Goal: Information Seeking & Learning: Learn about a topic

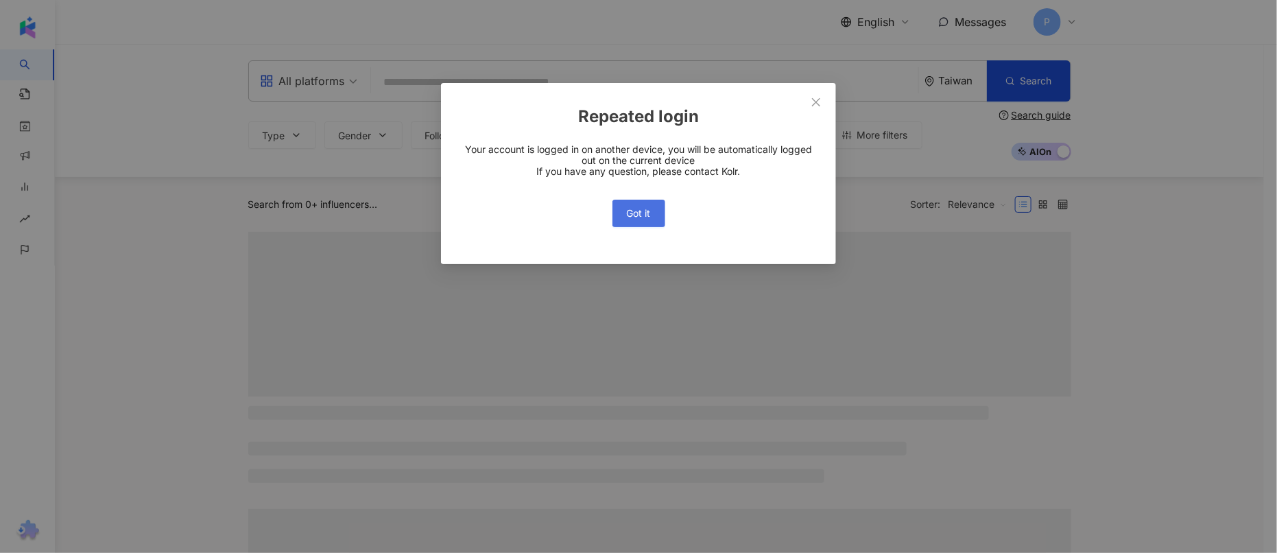
click at [634, 216] on span "Got it" at bounding box center [639, 213] width 24 height 11
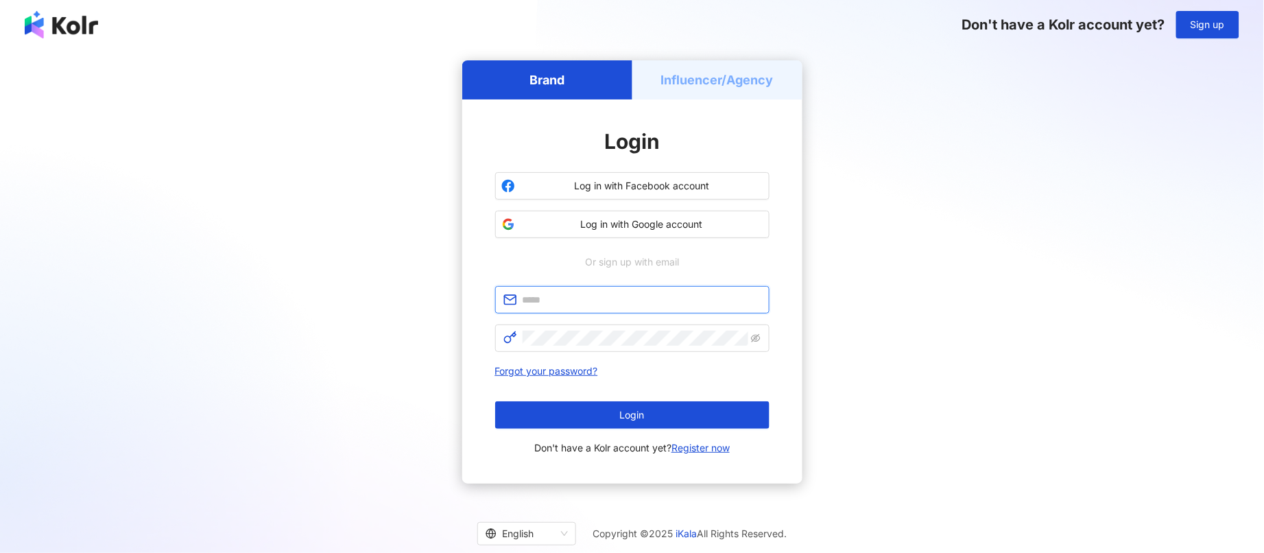
type input "**********"
click at [907, 300] on div "**********" at bounding box center [631, 271] width 1231 height 423
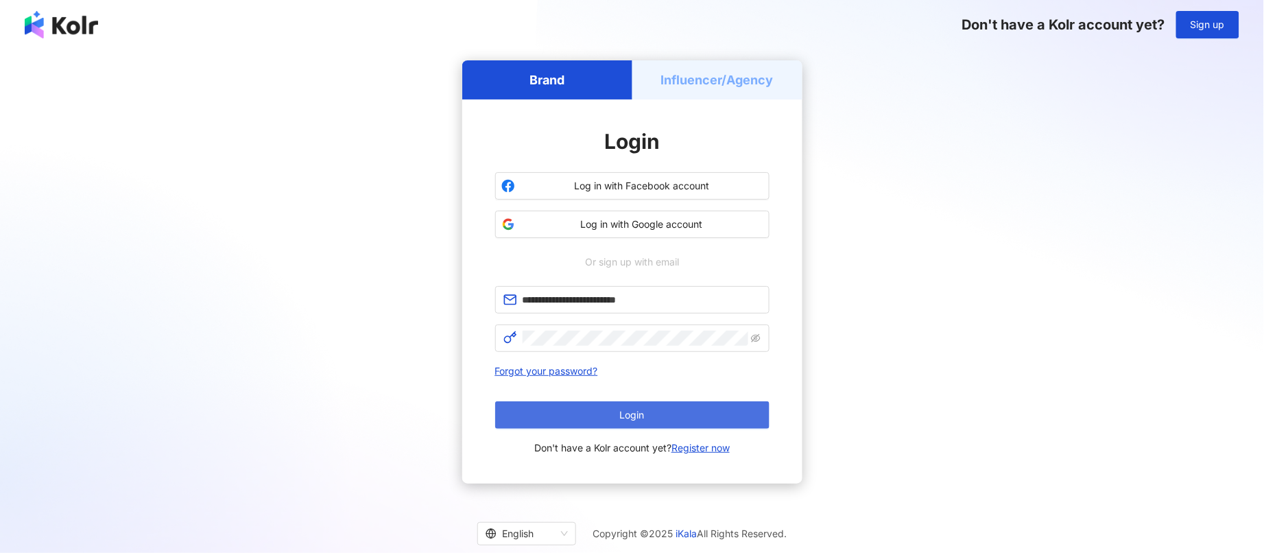
click at [633, 425] on button "Login" at bounding box center [632, 414] width 274 height 27
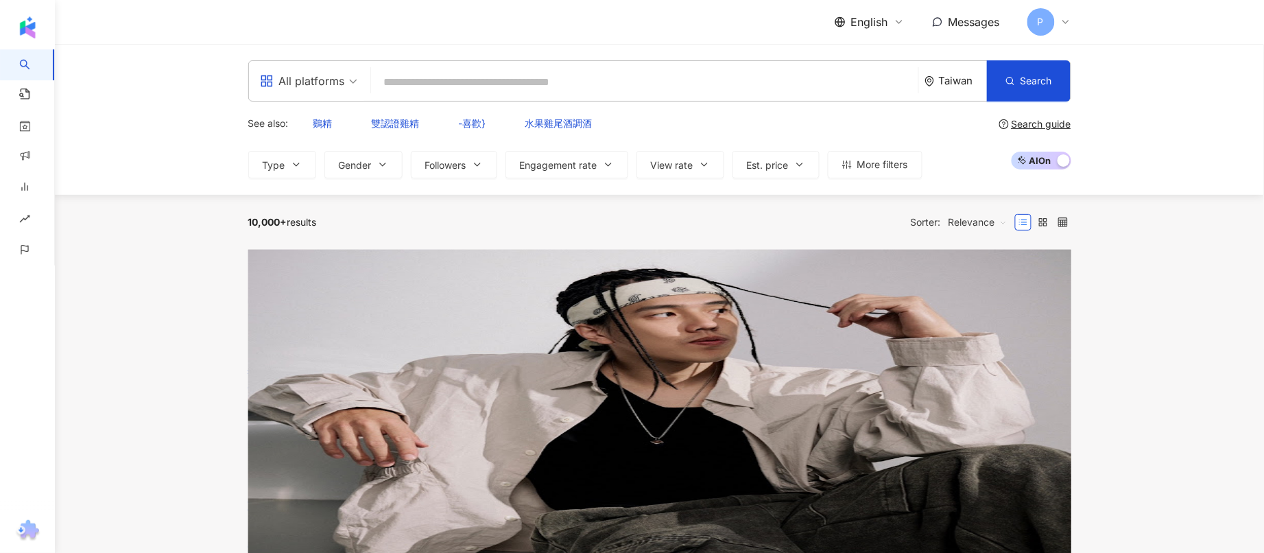
paste input "*******"
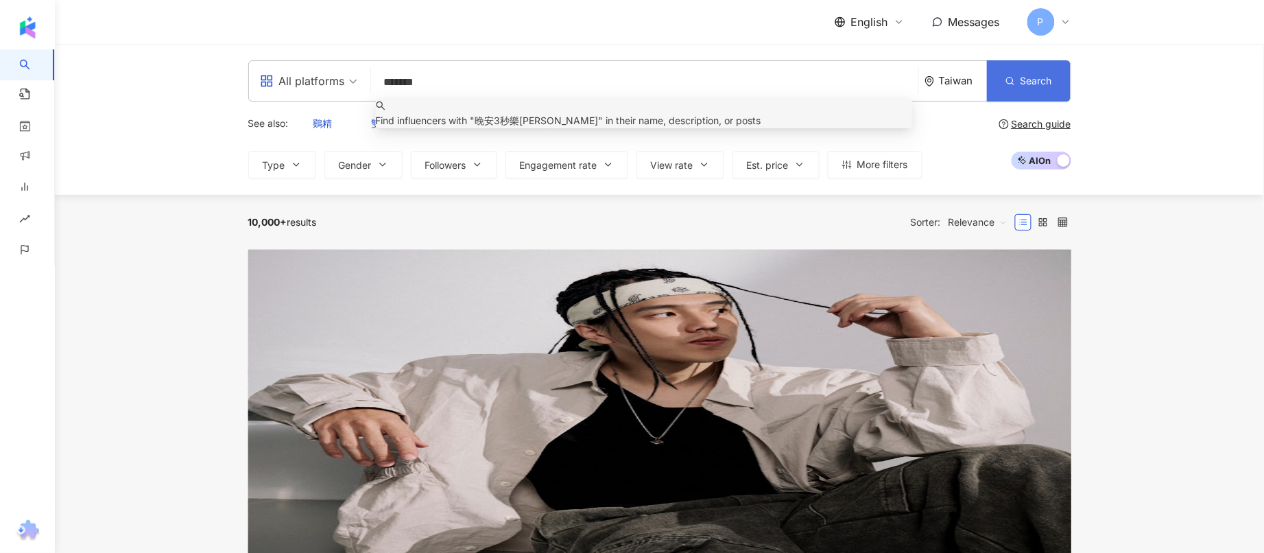
type input "*******"
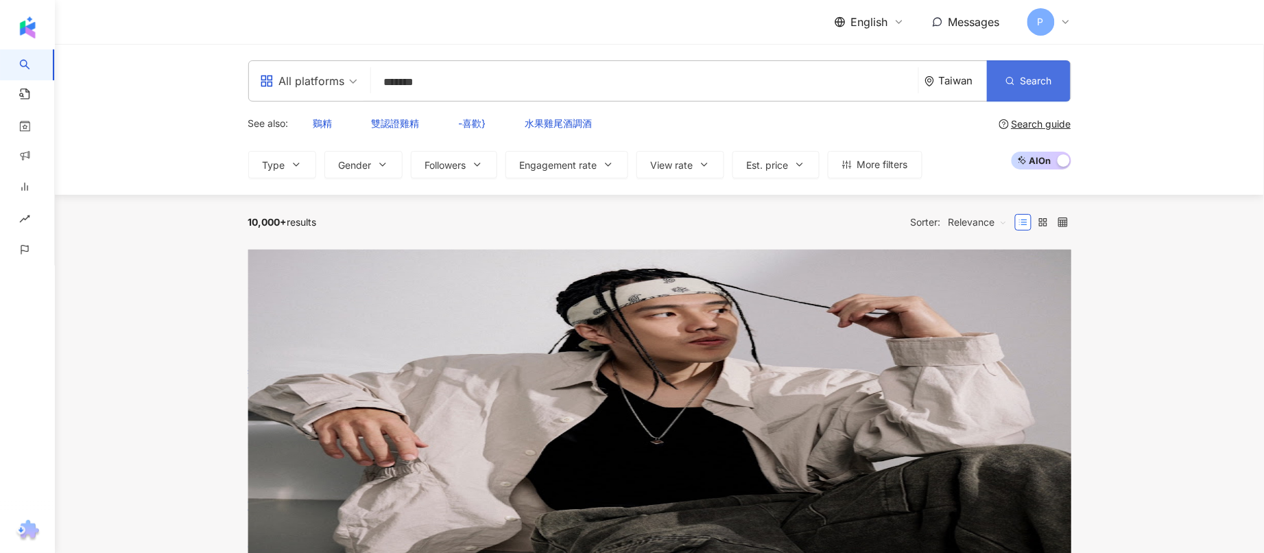
click at [1070, 84] on button "Search" at bounding box center [1029, 80] width 84 height 41
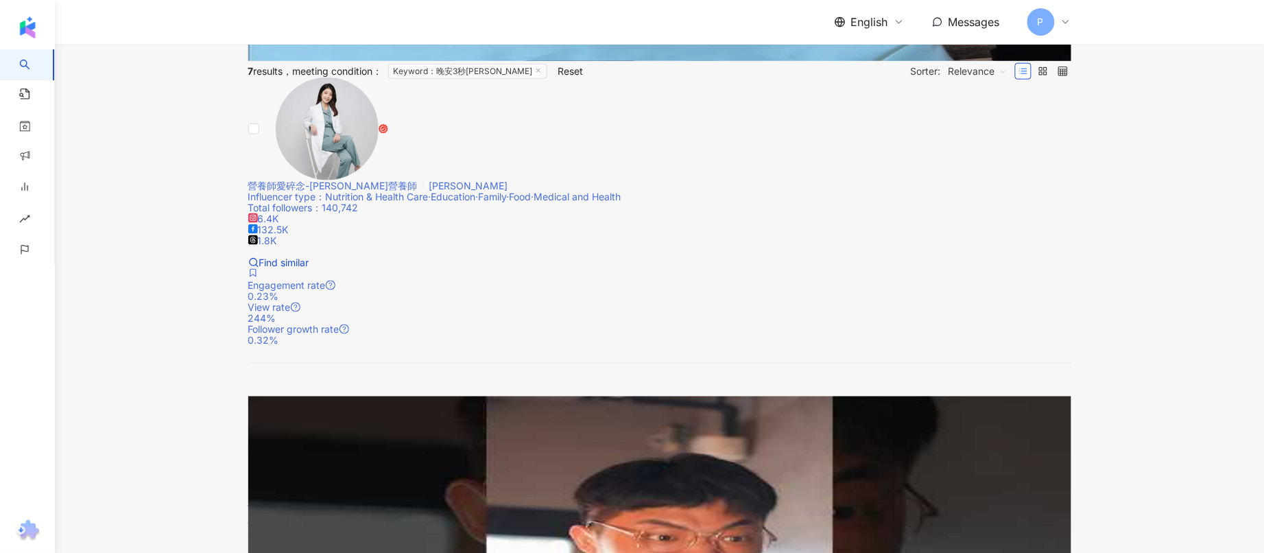
scroll to position [686, 0]
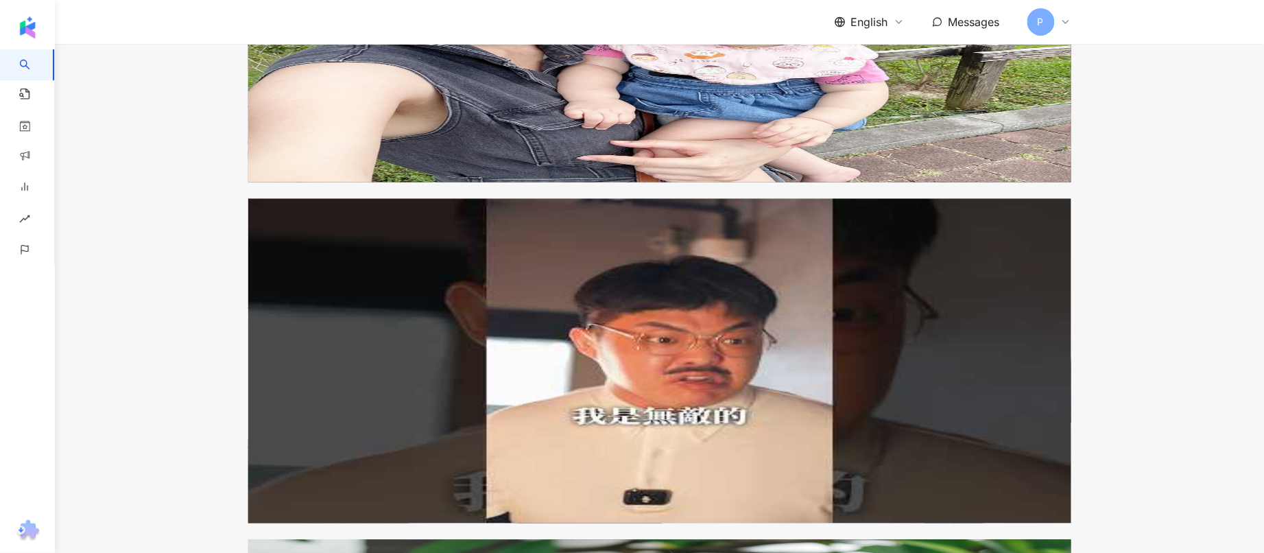
click at [872, 16] on span "English" at bounding box center [869, 21] width 37 height 15
click at [872, 43] on div "繁體中文" at bounding box center [868, 48] width 49 height 15
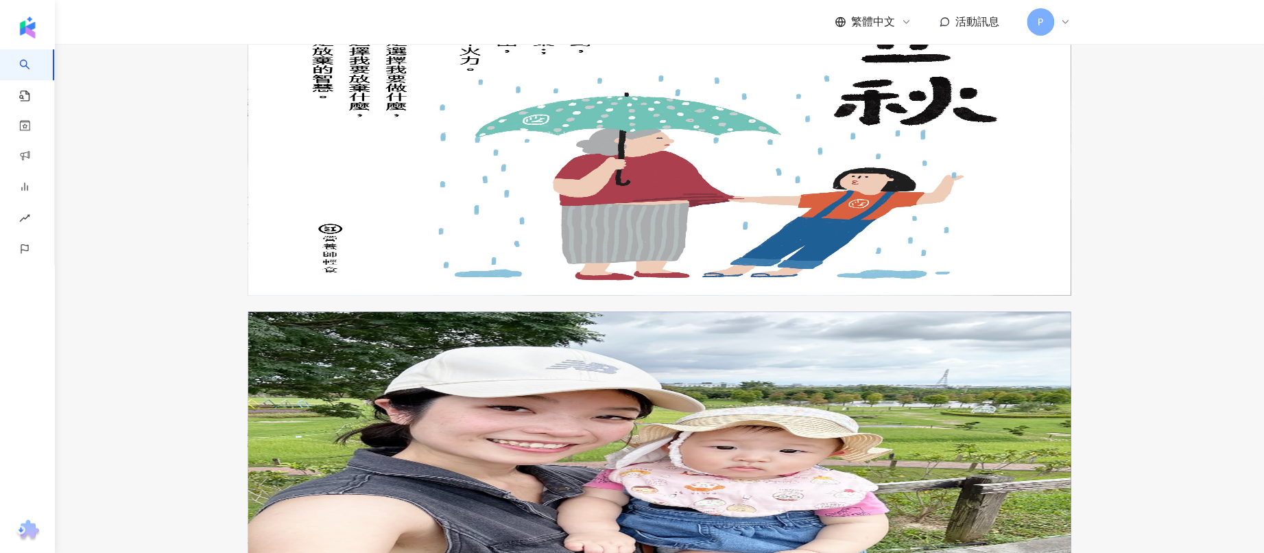
scroll to position [257, 0]
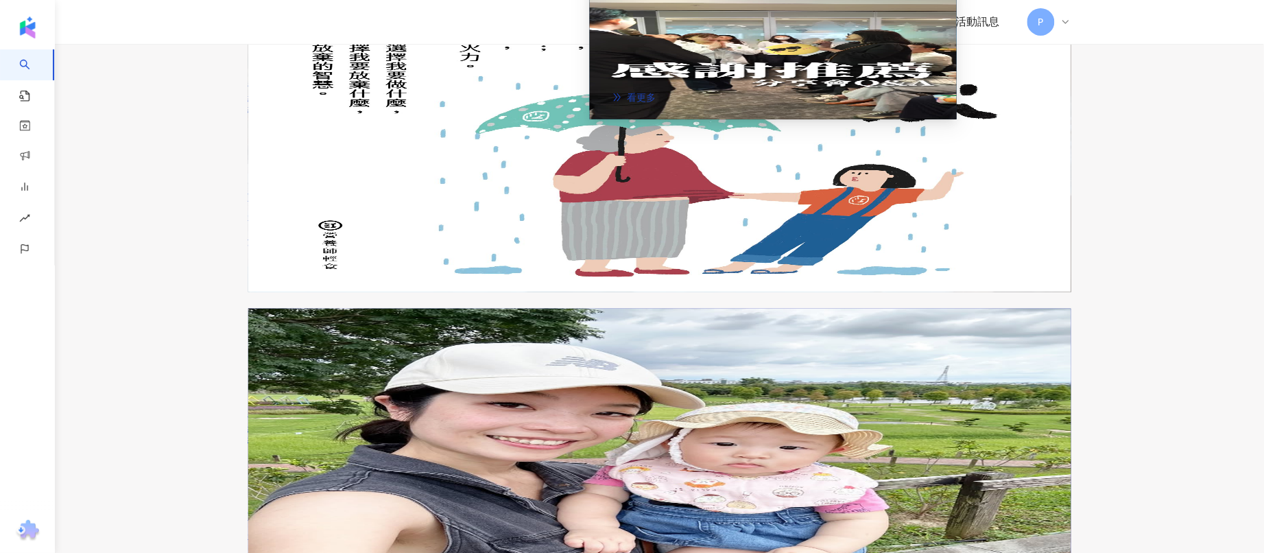
click at [656, 103] on span "看更多" at bounding box center [642, 97] width 29 height 11
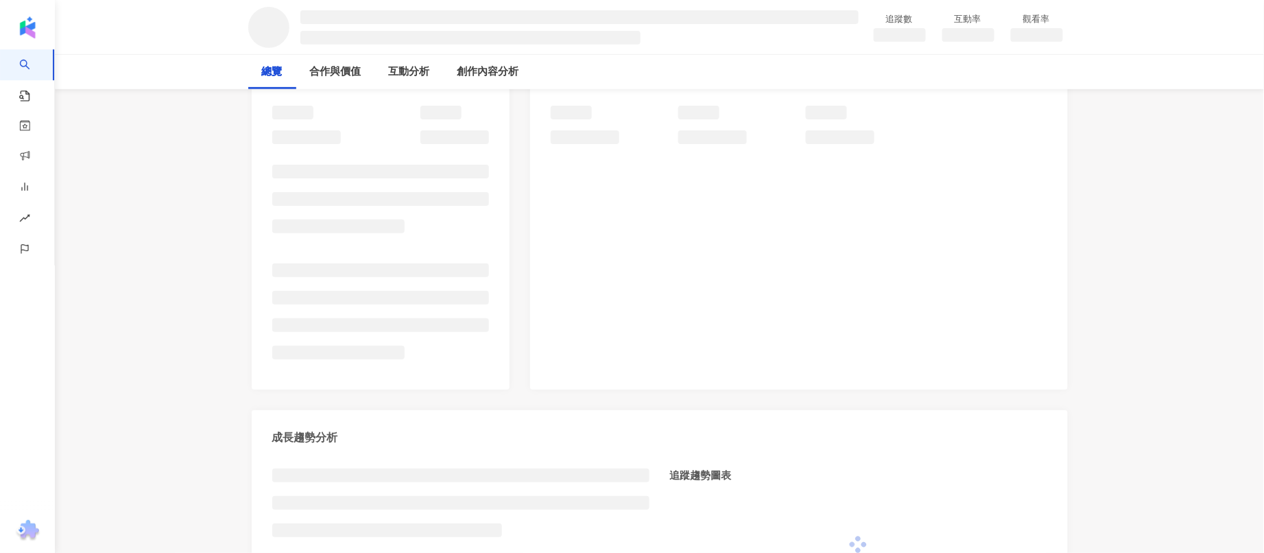
scroll to position [171, 0]
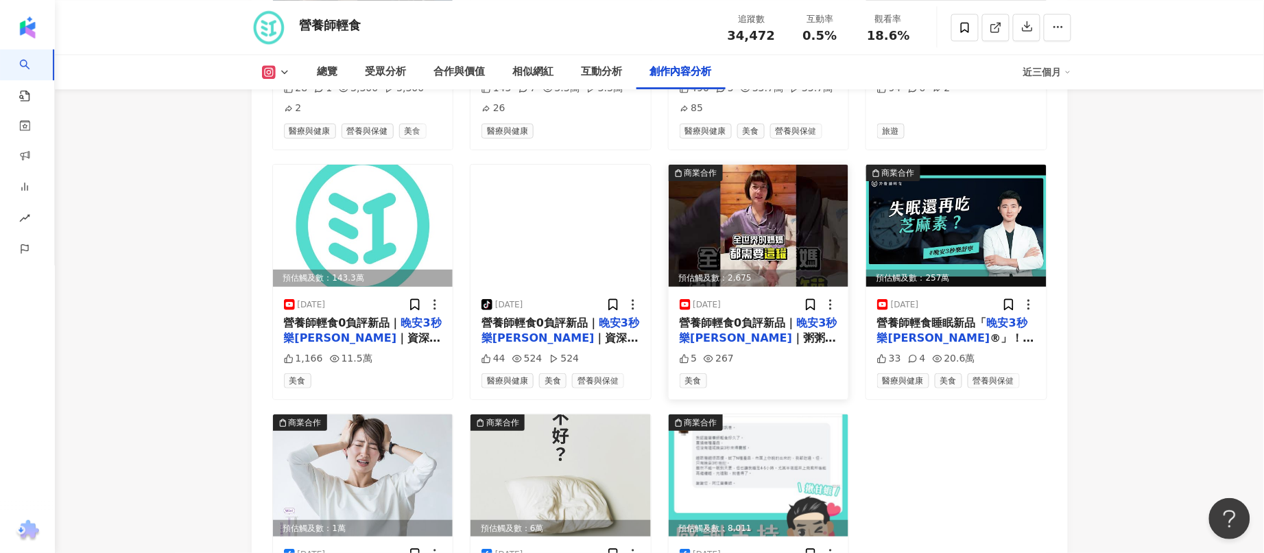
scroll to position [4623, 0]
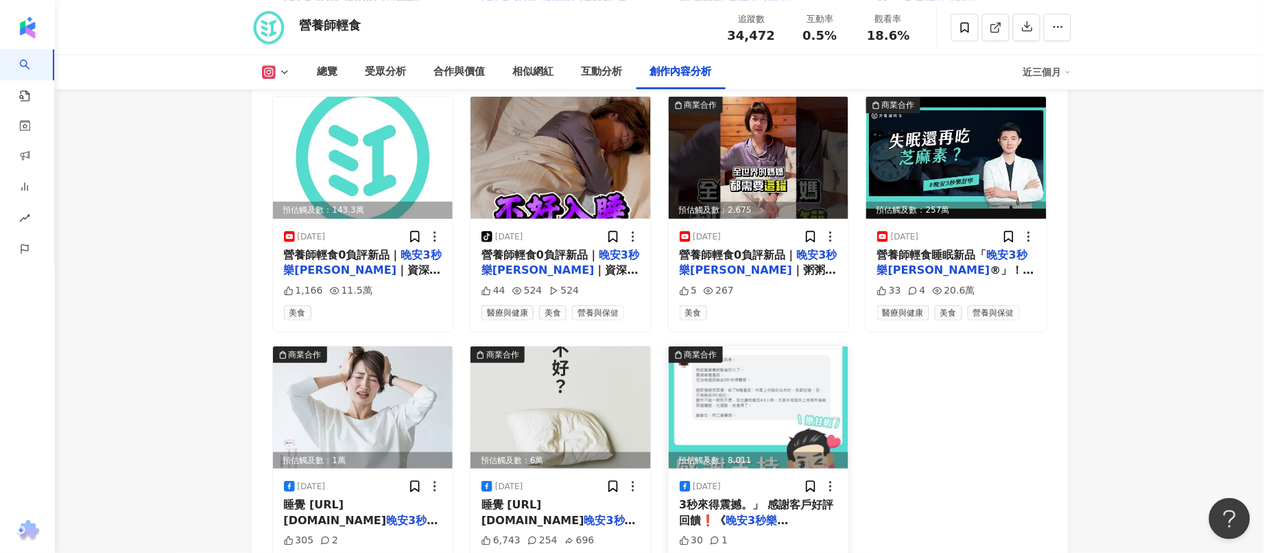
click at [810, 498] on span "3秒來得震撼。」 感謝客戶好評回饋❗《" at bounding box center [757, 512] width 154 height 28
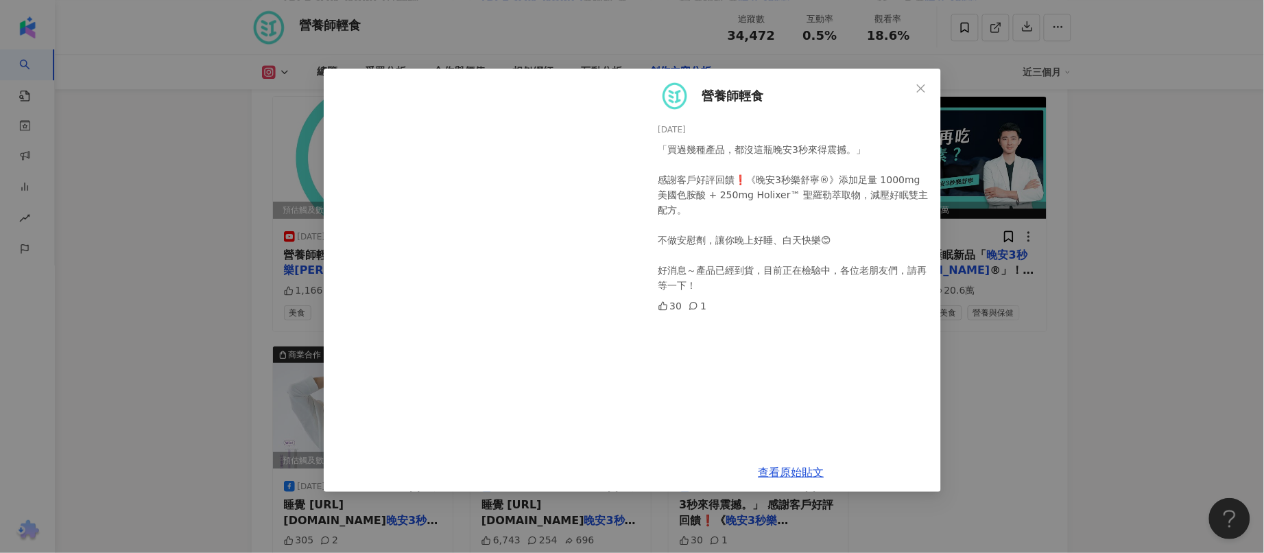
click at [1208, 464] on div "營養師輕食 2024/8/20 「買過幾種產品，都沒這瓶晚安3秒來得震撼。」 感謝客戶好評回饋❗《晚安3秒樂舒寧®》添加足量 1000mg 美國色胺酸 + 2…" at bounding box center [632, 276] width 1264 height 553
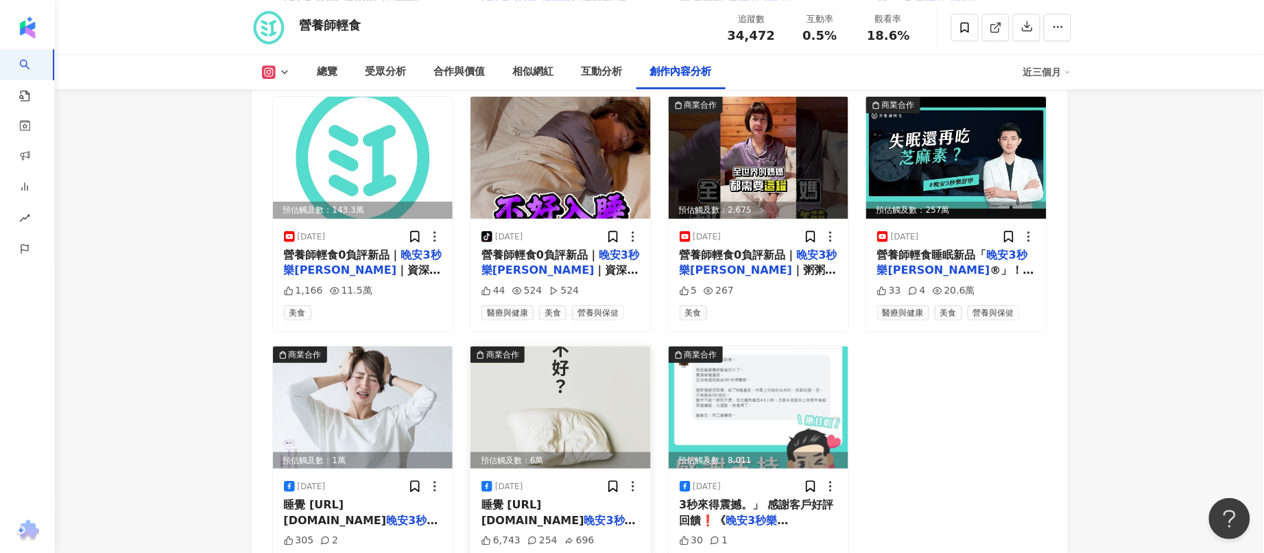
click at [591, 529] on span "▎加 LINE 與營養師" at bounding box center [558, 543] width 153 height 28
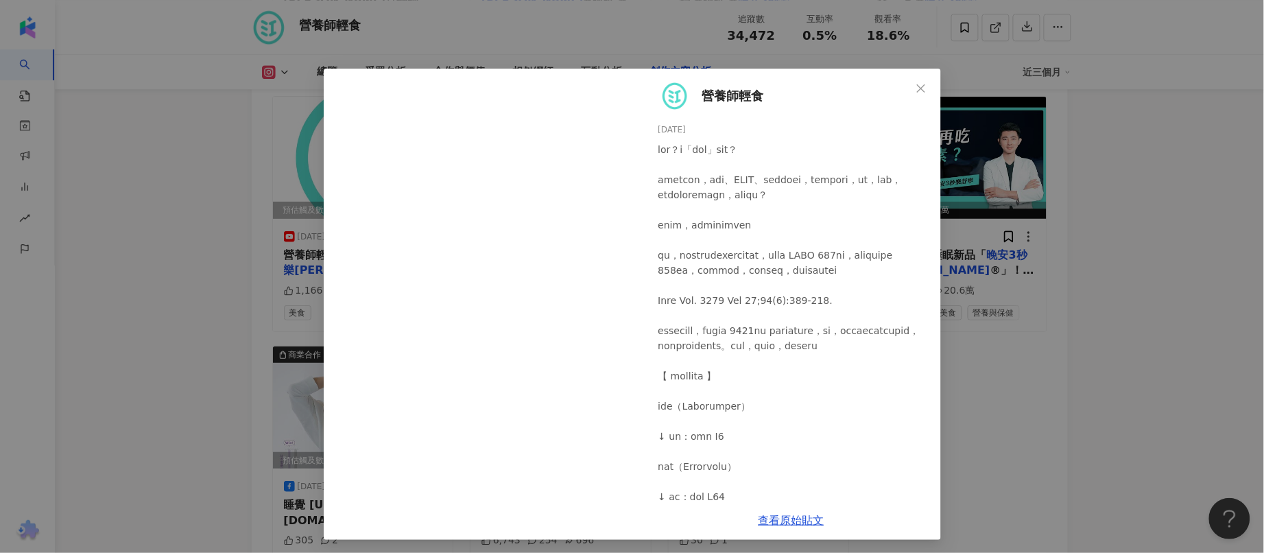
click at [1036, 477] on div "營養師輕食 2024/9/6 6,743 254 696 查看原始貼文" at bounding box center [632, 276] width 1264 height 553
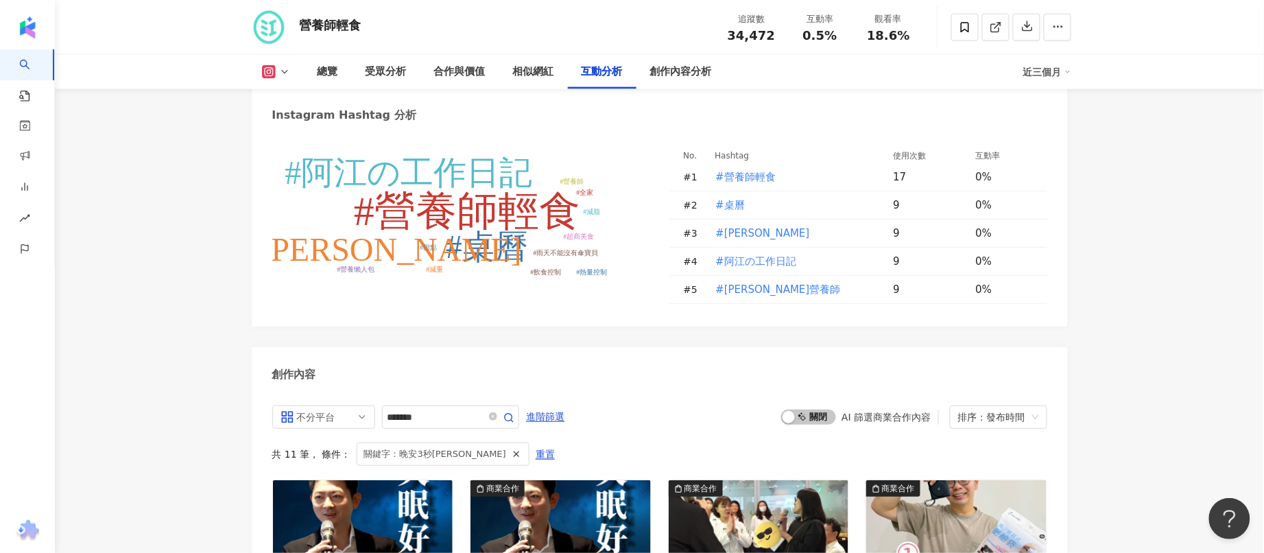
scroll to position [3680, 0]
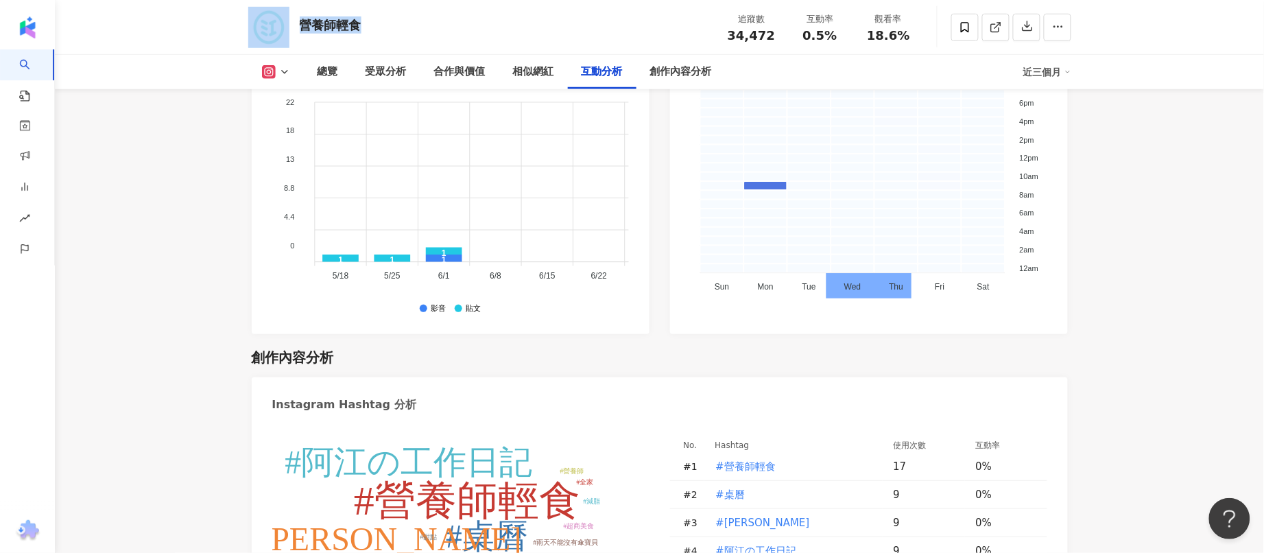
drag, startPoint x: 432, startPoint y: 16, endPoint x: 292, endPoint y: 22, distance: 140.8
click at [292, 22] on div "營養師輕食 追蹤數 34,472 互動率 0.5% 觀看率 18.6%" at bounding box center [660, 27] width 878 height 54
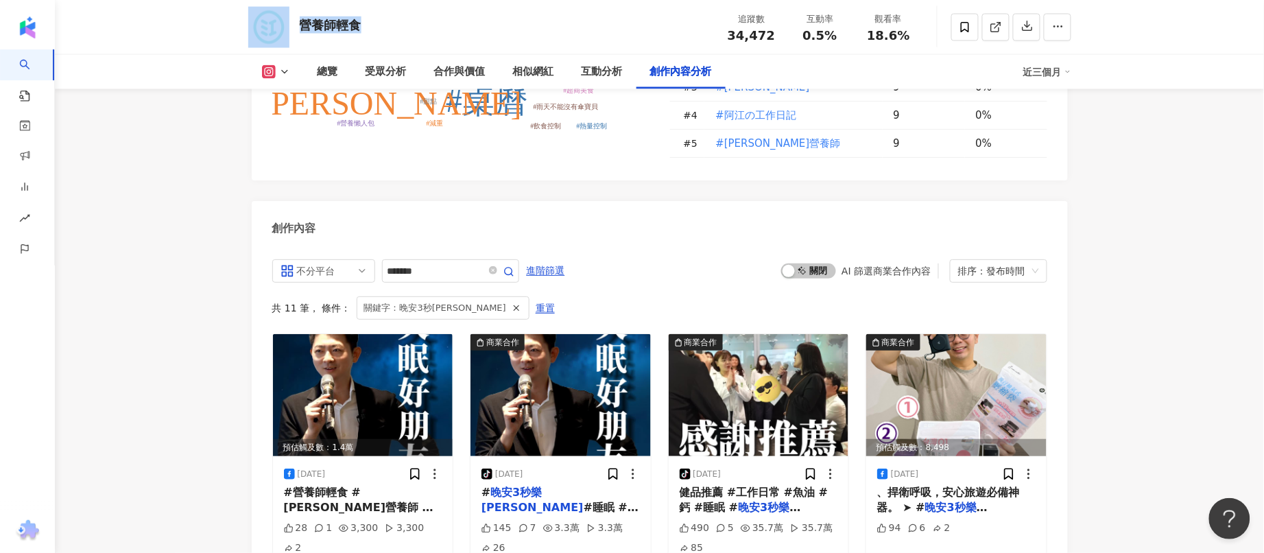
scroll to position [4280, 0]
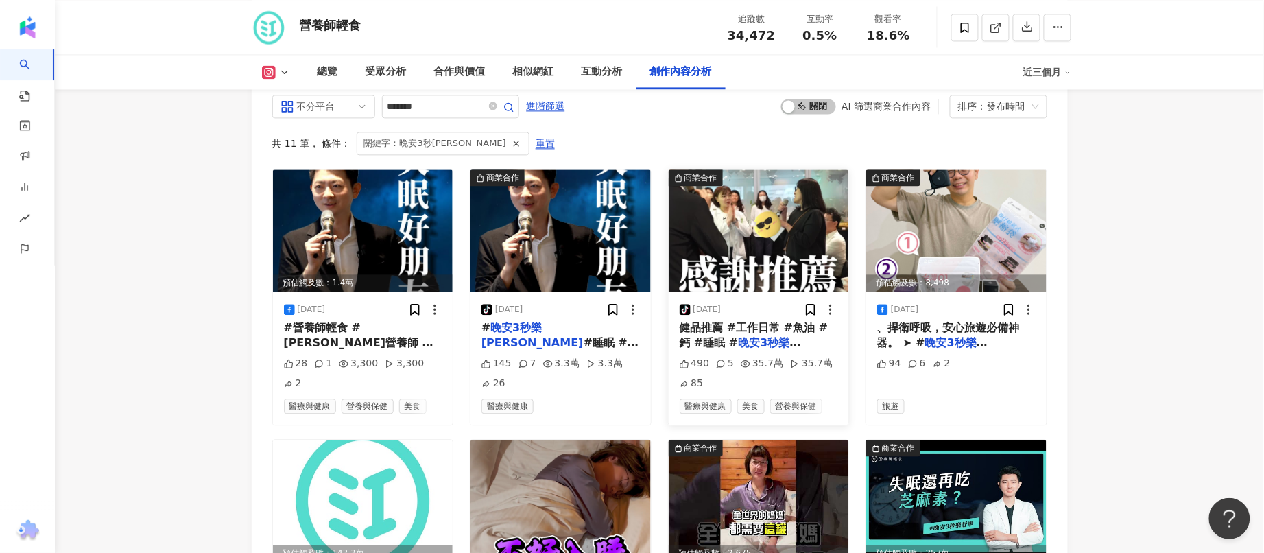
click at [735, 336] on mark "晚安3秒樂舒寧" at bounding box center [740, 350] width 121 height 28
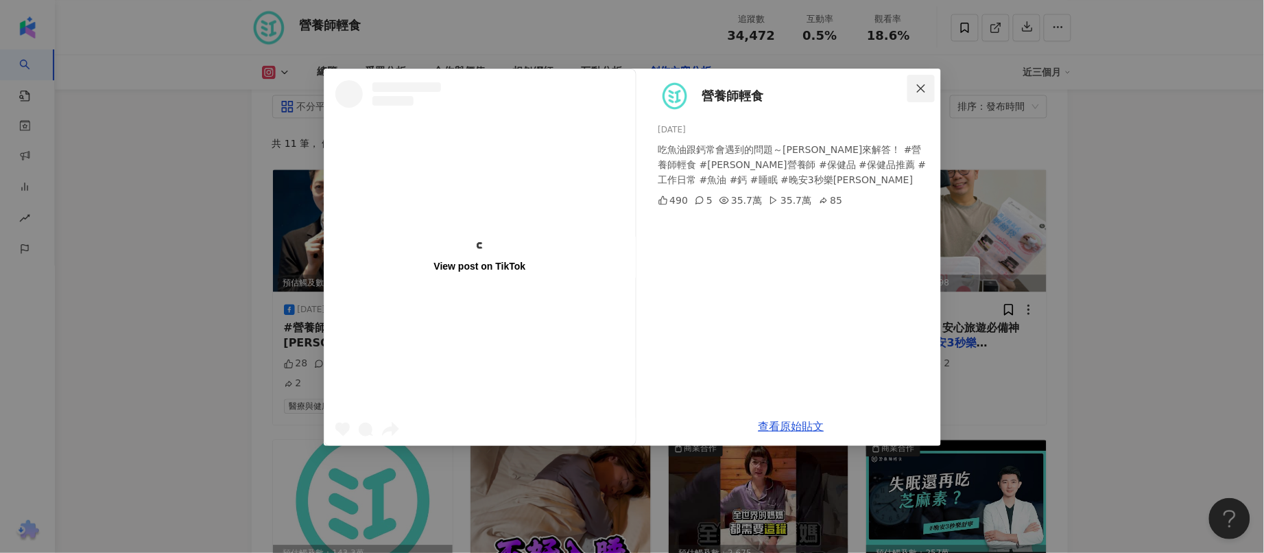
click at [925, 80] on button "Close" at bounding box center [920, 88] width 27 height 27
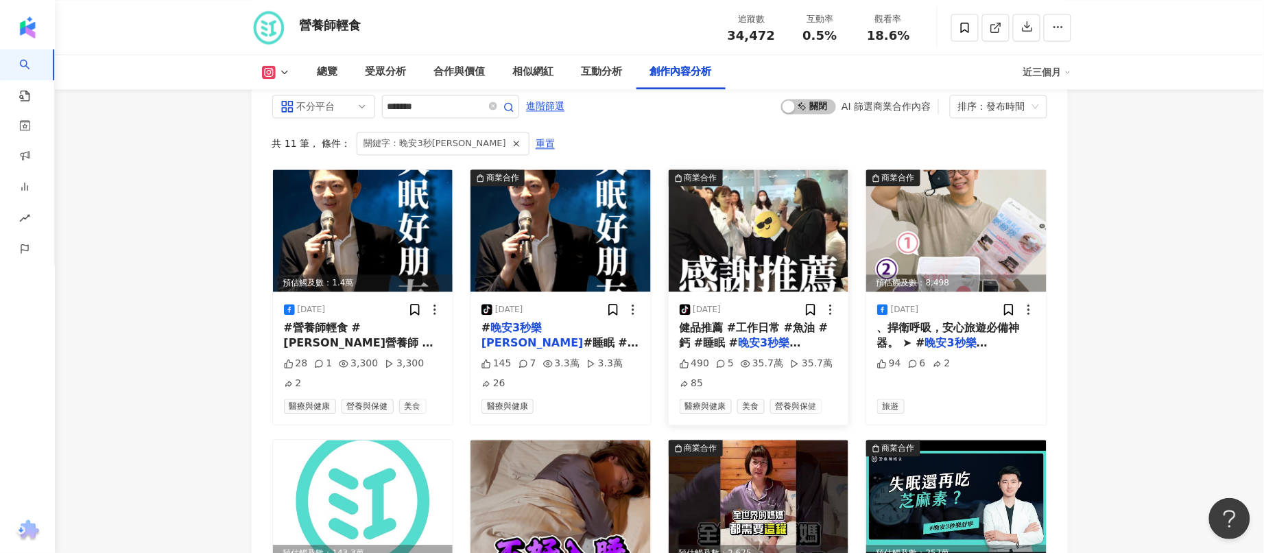
click at [766, 292] on div "tiktok-icon 2025/6/6 健品推薦 #工作日常 #魚油 #鈣 #睡眠 # 晚安3秒樂舒寧 490 5 35.7萬 35.7萬 85 醫療與健康…" at bounding box center [759, 358] width 180 height 133
click at [763, 211] on img at bounding box center [759, 230] width 180 height 122
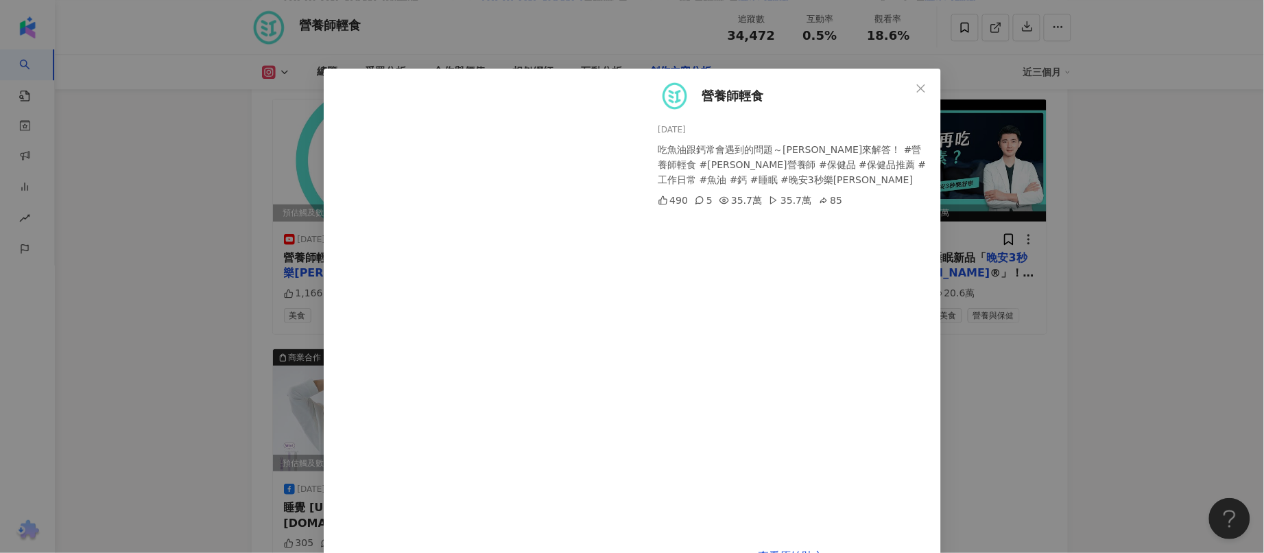
scroll to position [4537, 0]
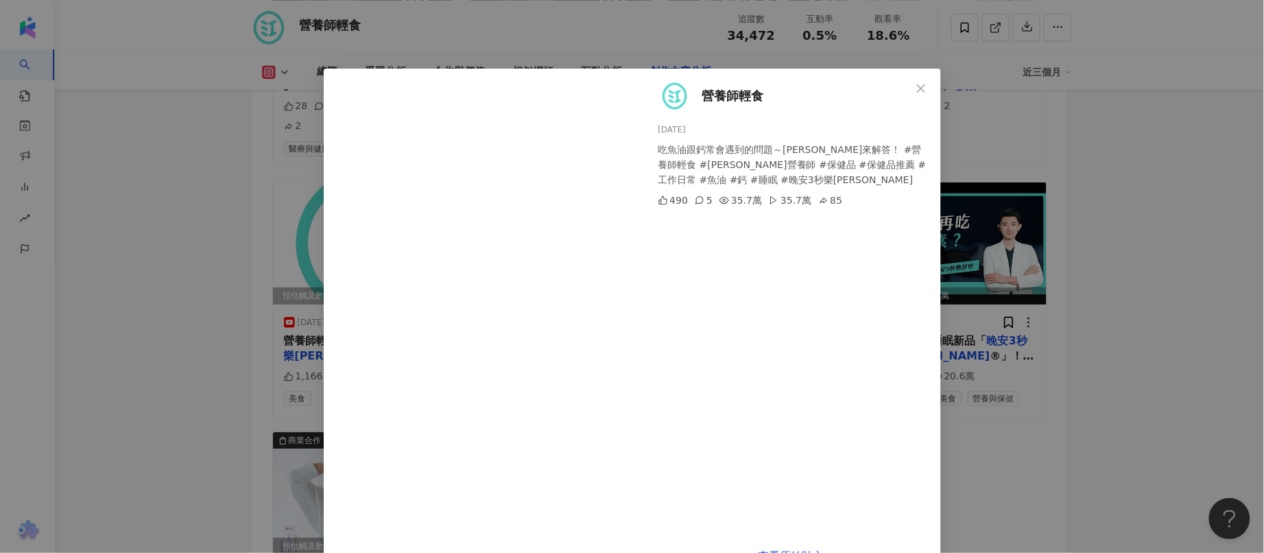
click at [1187, 478] on div "營養師輕食 2025/6/6 吃魚油跟鈣常會遇到的問題～阿江來解答！ #營養師輕食 #江欣樺營養師 #保健品 #保健品推薦 #工作日常 #魚油 #鈣 #睡眠 …" at bounding box center [632, 276] width 1264 height 553
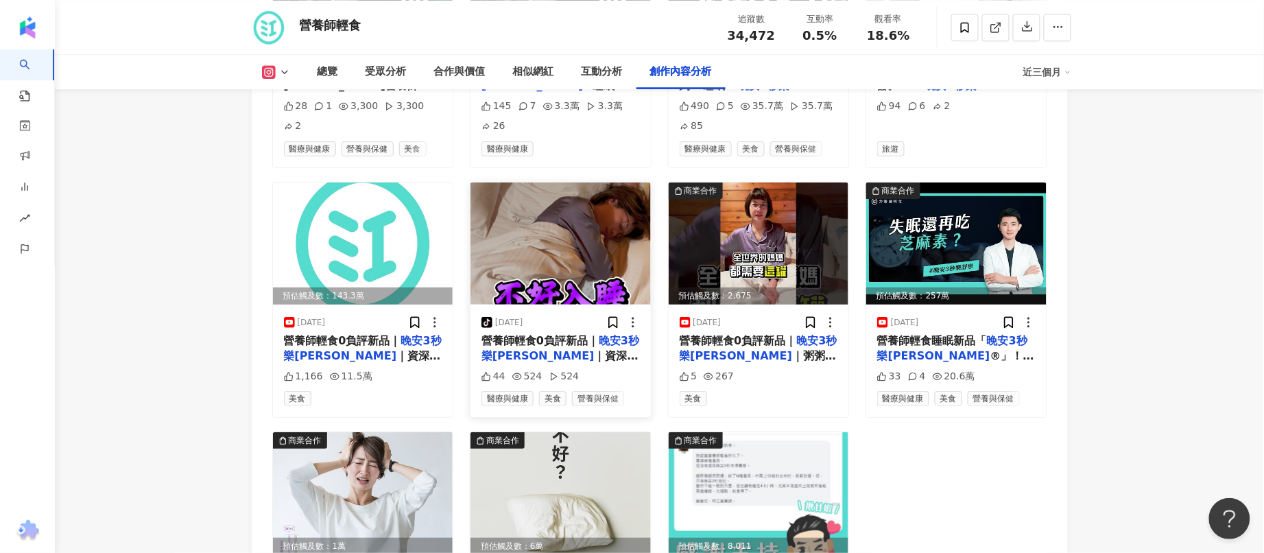
click at [601, 194] on img at bounding box center [561, 243] width 180 height 122
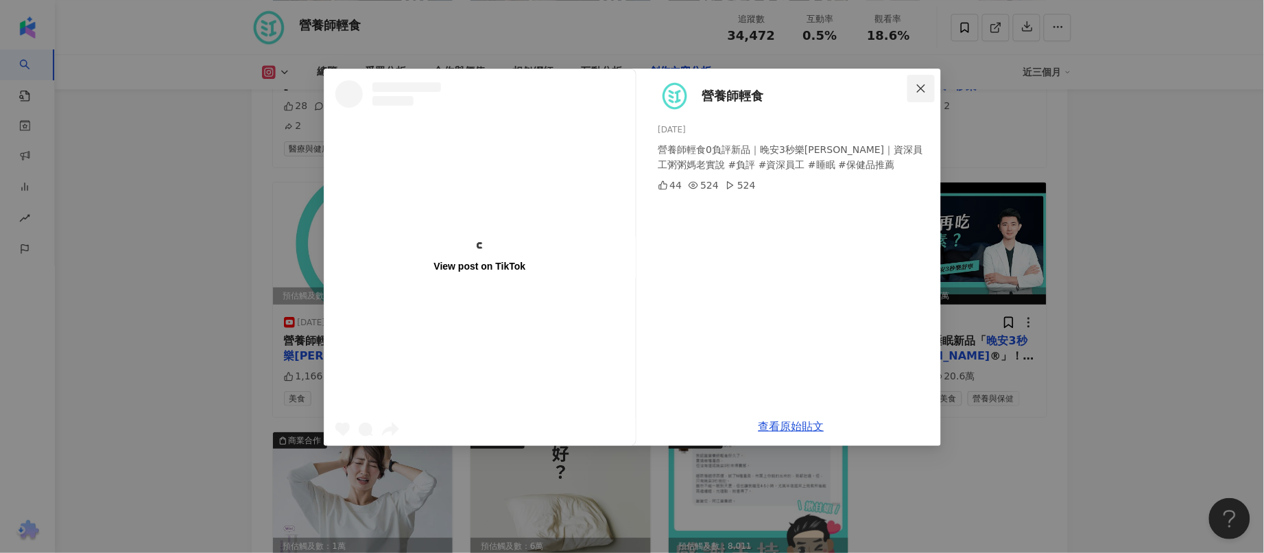
click at [927, 88] on span "Close" at bounding box center [920, 88] width 27 height 11
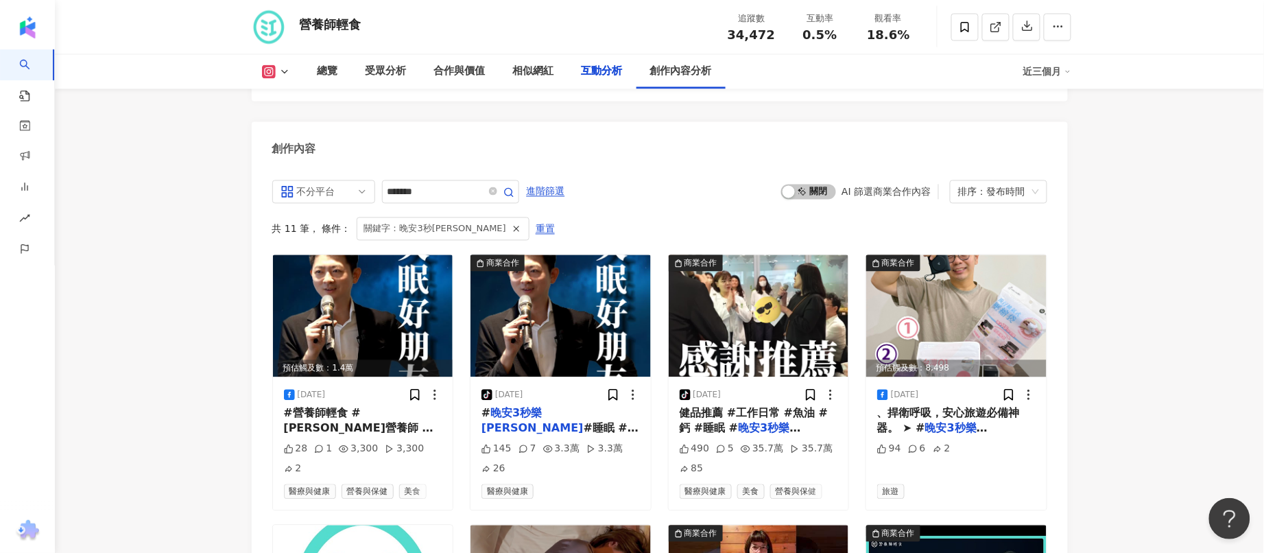
scroll to position [4179, 0]
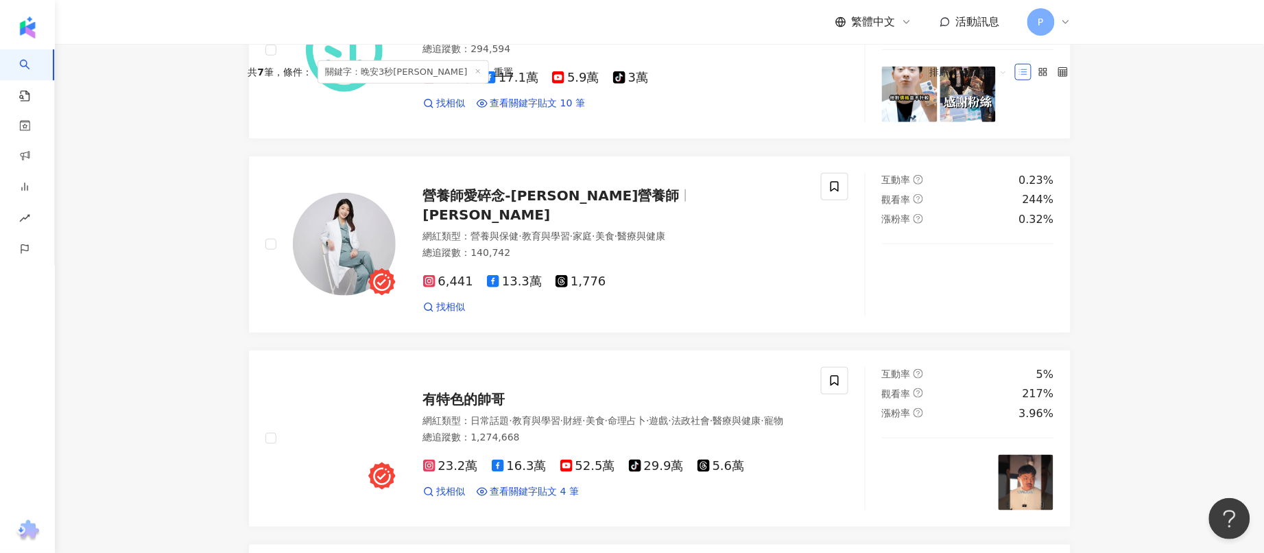
scroll to position [429, 0]
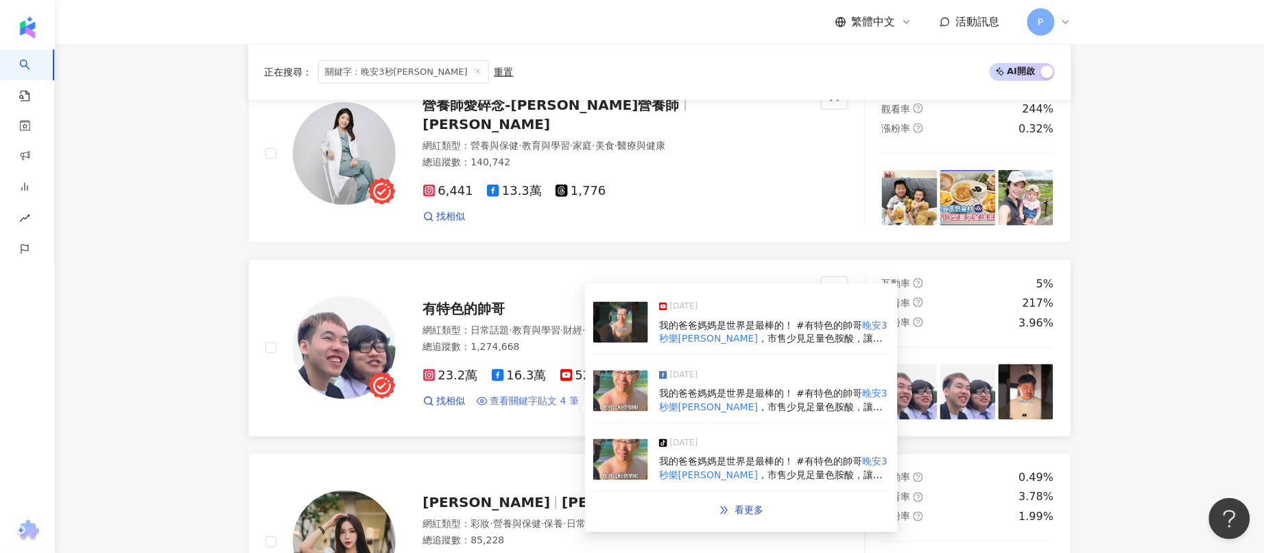
click at [542, 407] on span "查看關鍵字貼文 4 筆" at bounding box center [534, 401] width 89 height 14
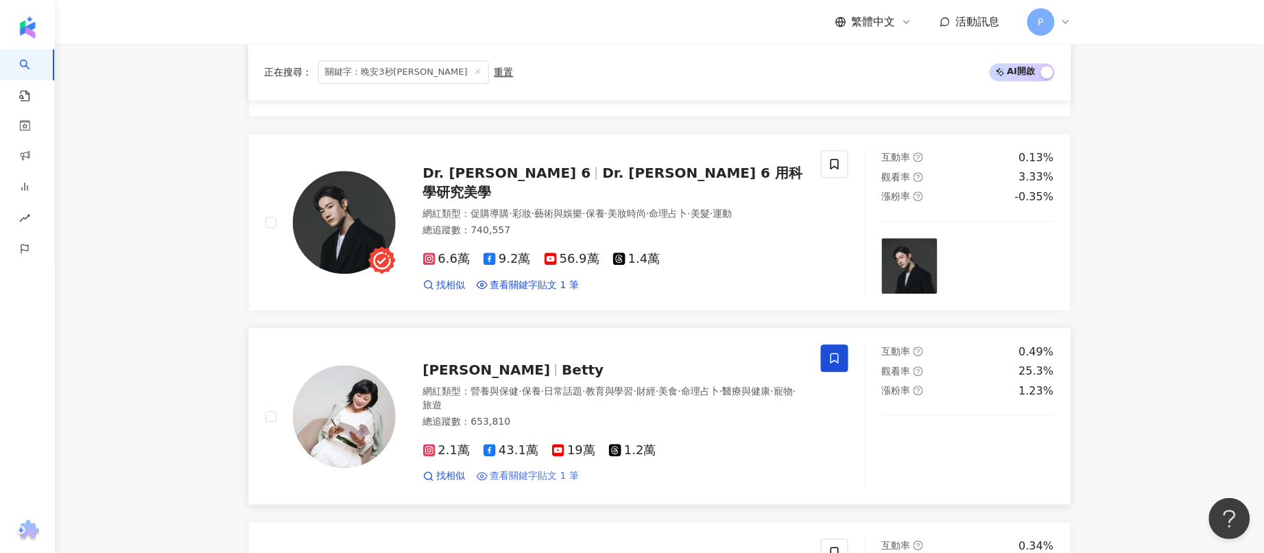
scroll to position [1115, 0]
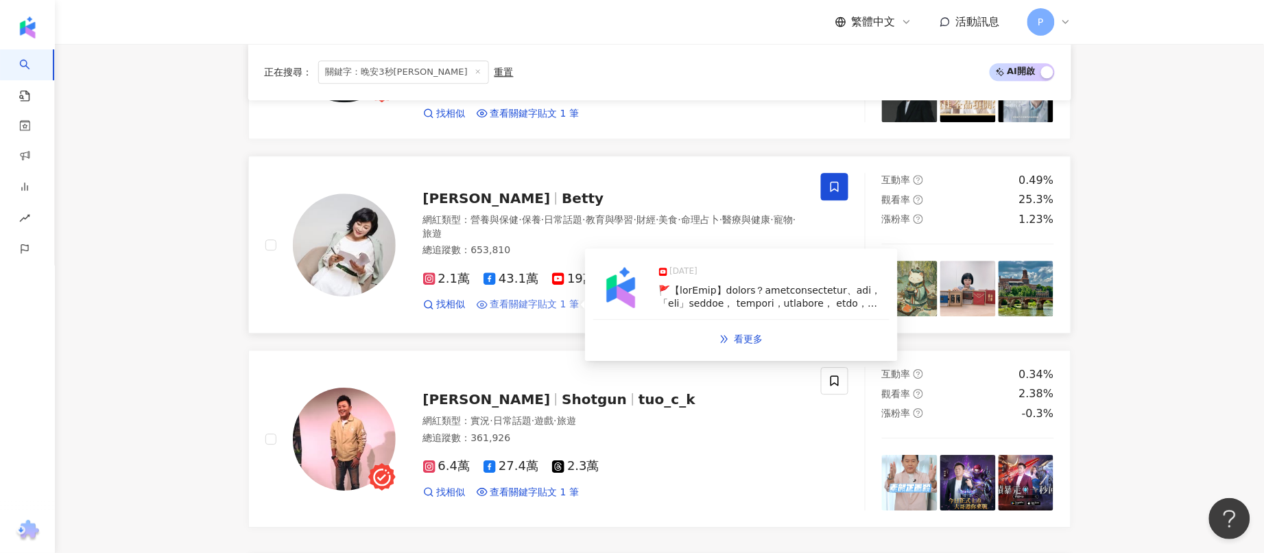
click at [538, 307] on span "查看關鍵字貼文 1 筆" at bounding box center [534, 305] width 89 height 14
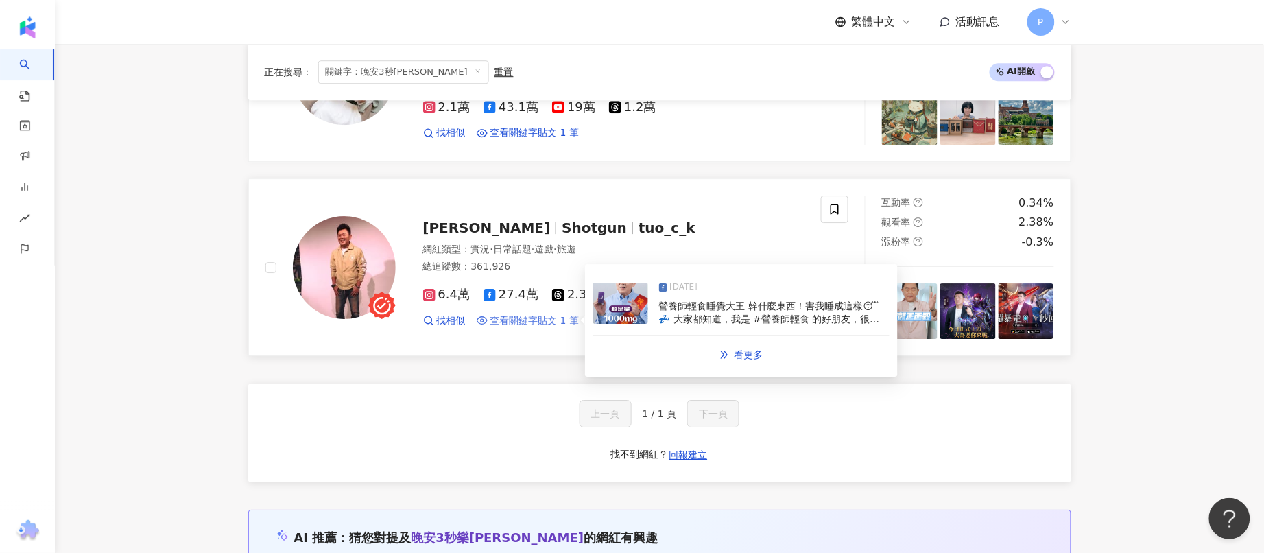
click at [543, 327] on span "查看關鍵字貼文 1 筆" at bounding box center [534, 321] width 89 height 14
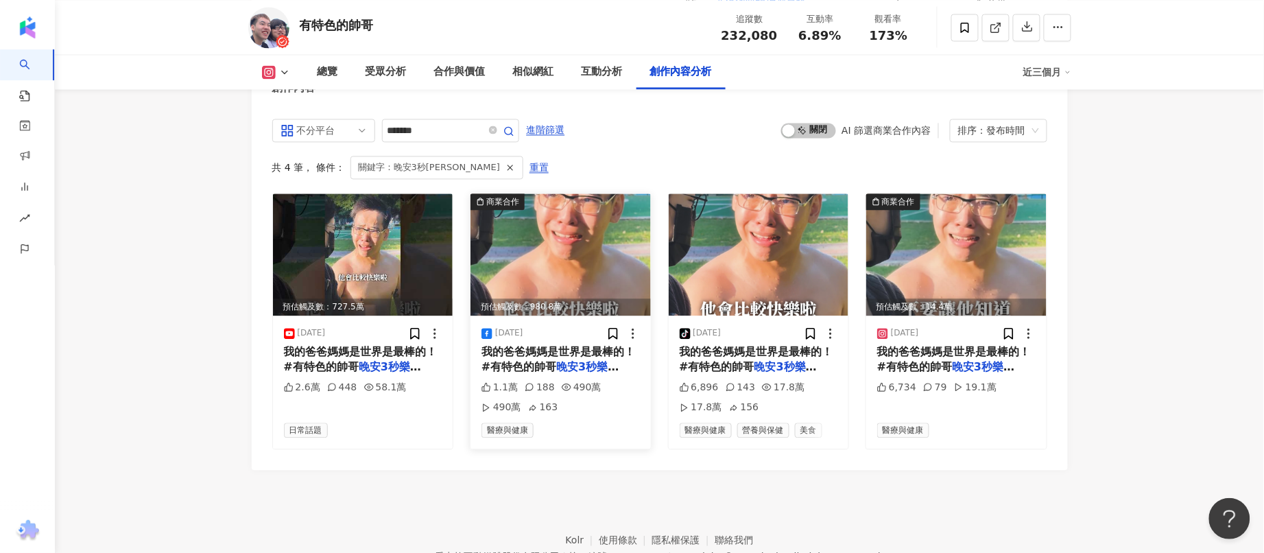
scroll to position [4213, 0]
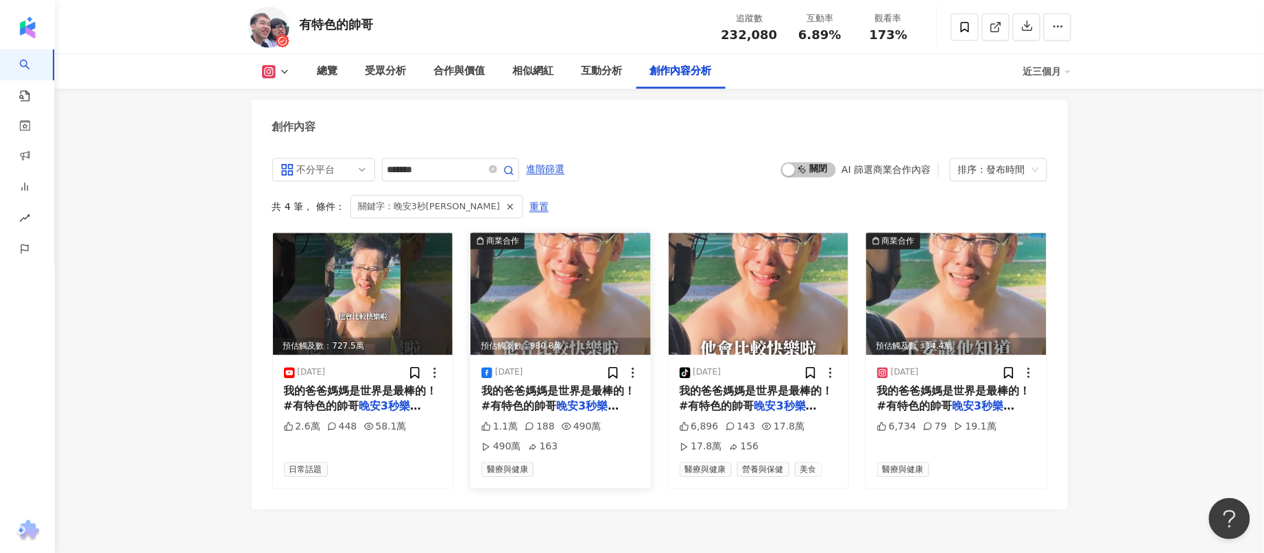
click at [538, 283] on img at bounding box center [561, 294] width 180 height 122
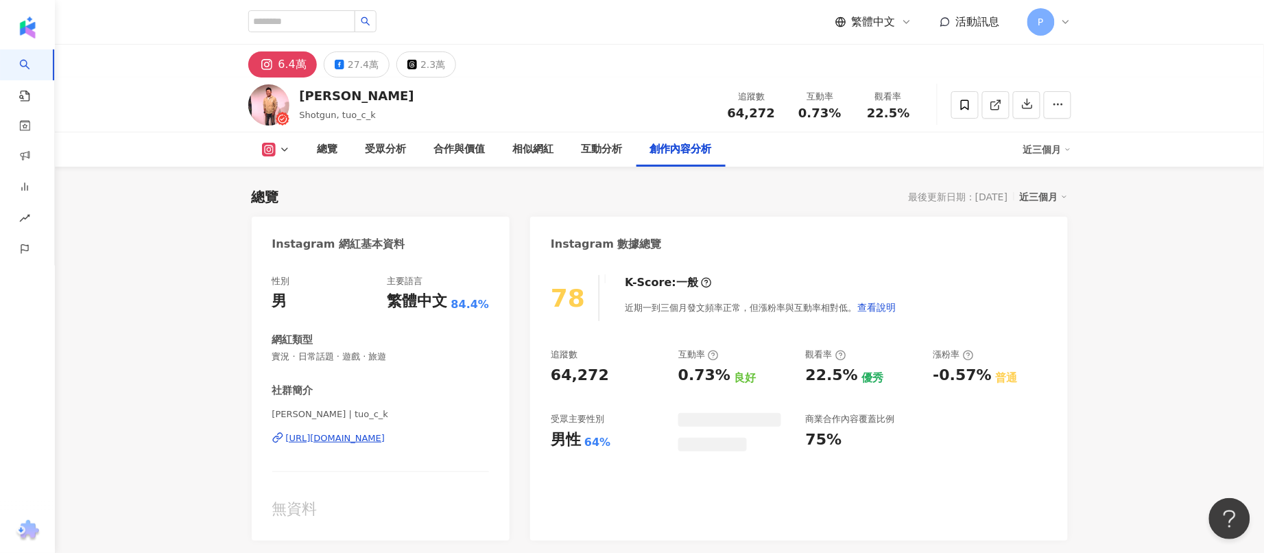
scroll to position [4189, 0]
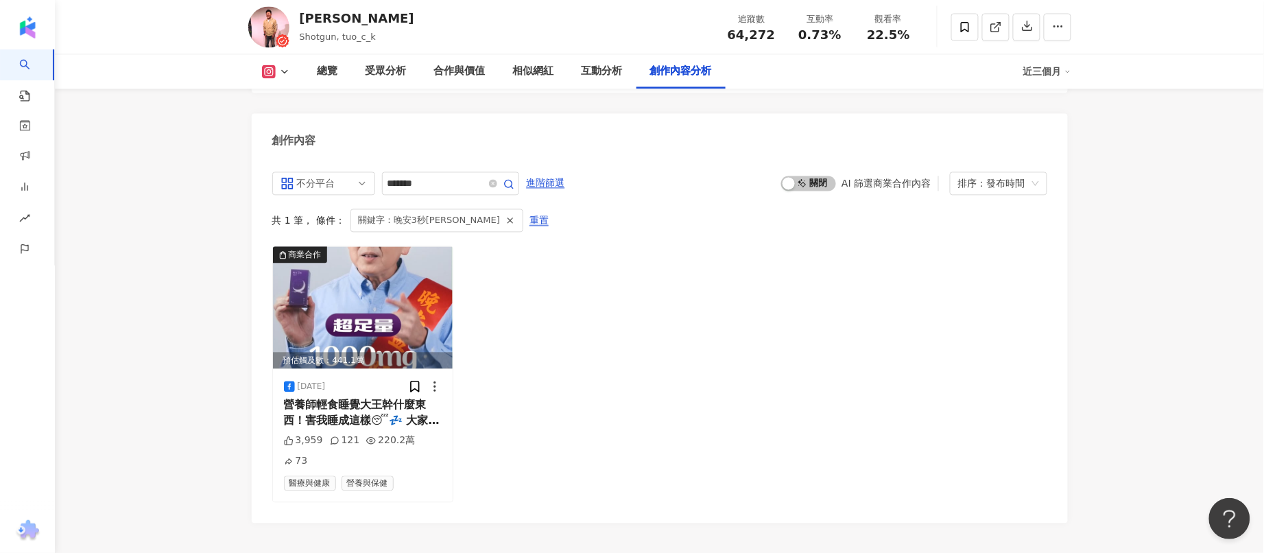
click at [539, 342] on div "商業合作 預估觸及數：441.1萬 [DATE] 營養師輕食睡覺大王幹什麼東西！害我睡成這樣😴💤 大家都知道，我是 #營養師輕食 的好朋友，很清楚[PERSO…" at bounding box center [659, 374] width 775 height 257
click at [424, 324] on img at bounding box center [363, 308] width 180 height 122
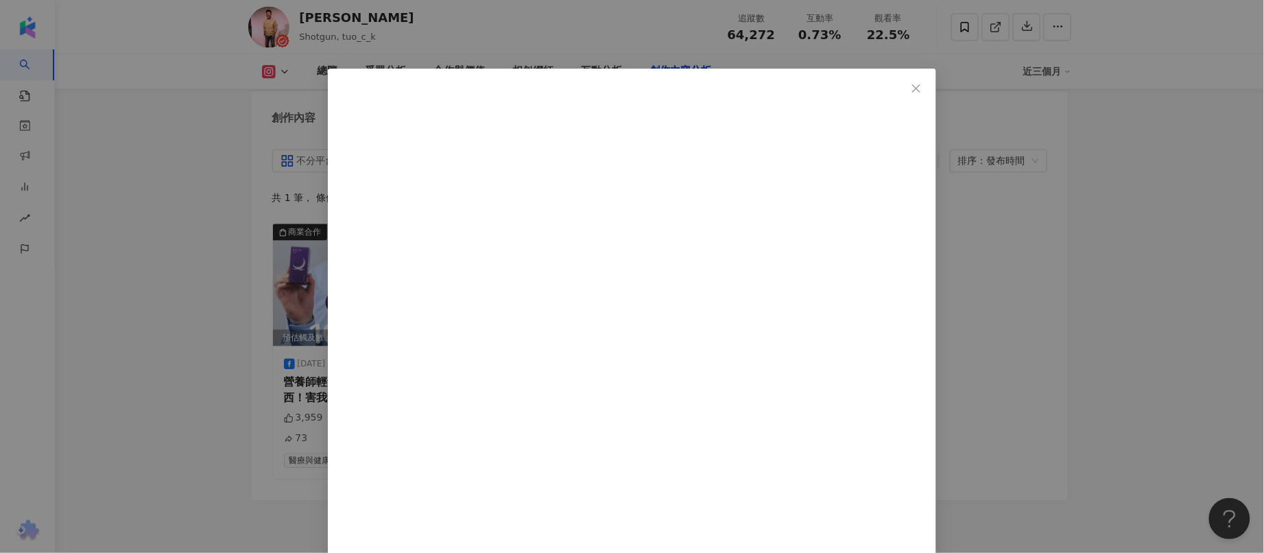
scroll to position [69, 0]
